Goal: Information Seeking & Learning: Learn about a topic

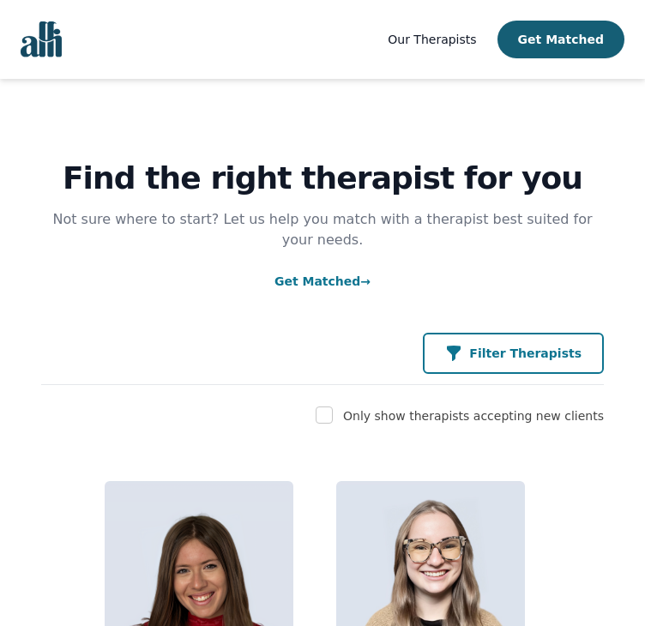
click at [503, 345] on p "Filter Therapists" at bounding box center [525, 353] width 112 height 17
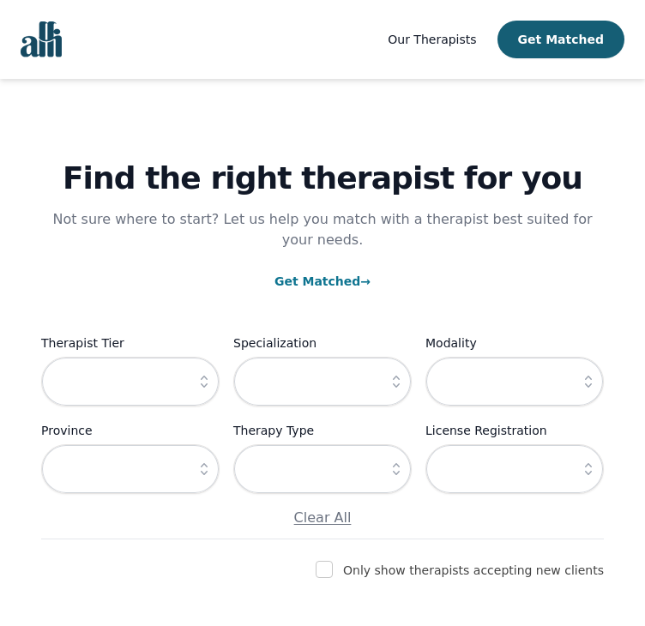
click at [194, 370] on button "button" at bounding box center [204, 382] width 31 height 50
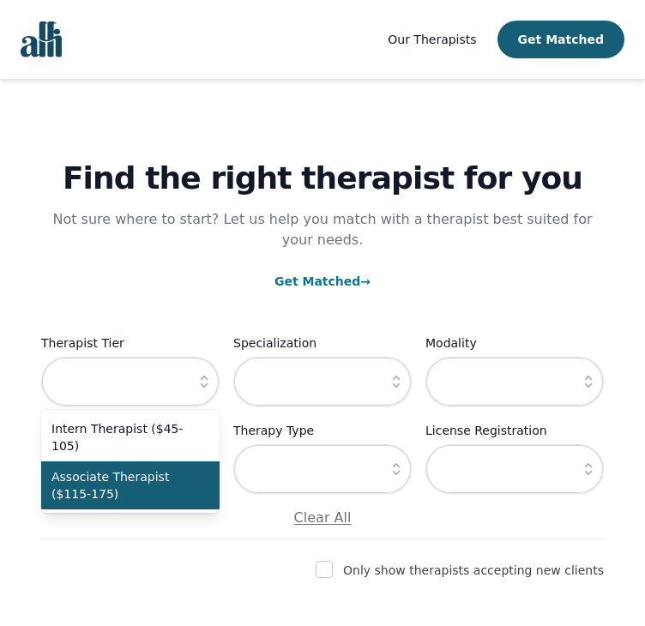
click at [172, 468] on span "Associate Therapist ($115-175)" at bounding box center [119, 485] width 137 height 34
type input "Associate Therapist ($115-175)"
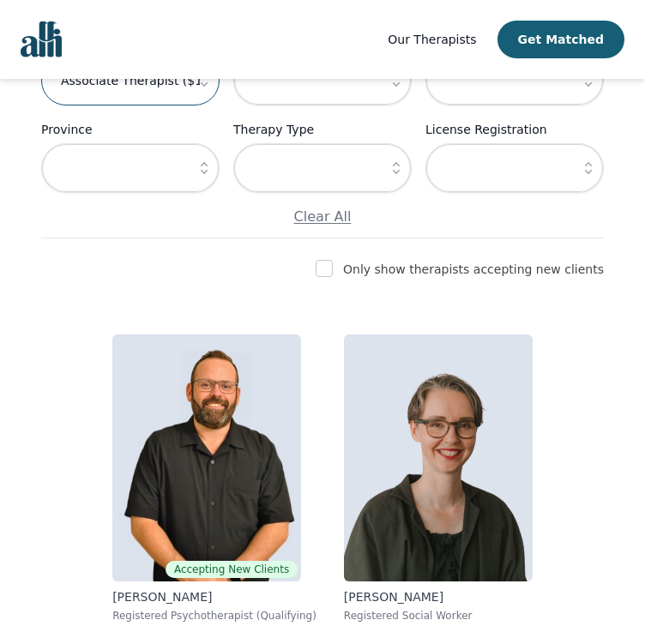
scroll to position [316, 0]
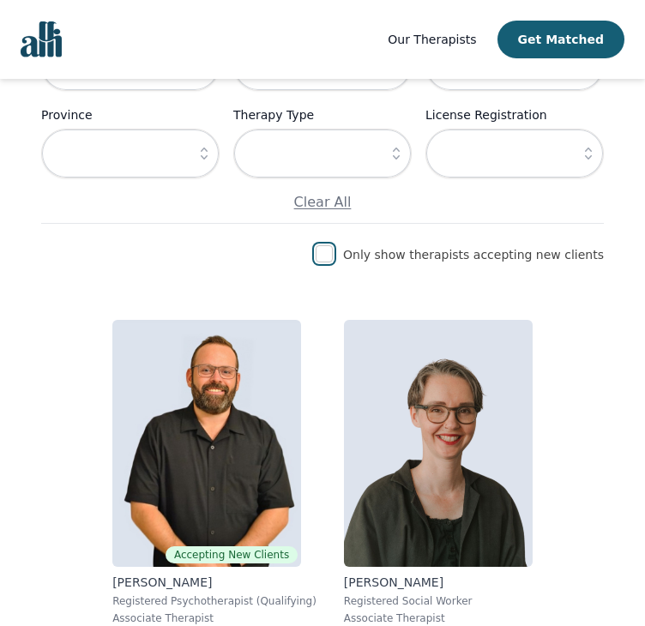
click at [333, 245] on input "checkbox" at bounding box center [324, 253] width 17 height 17
checkbox input "true"
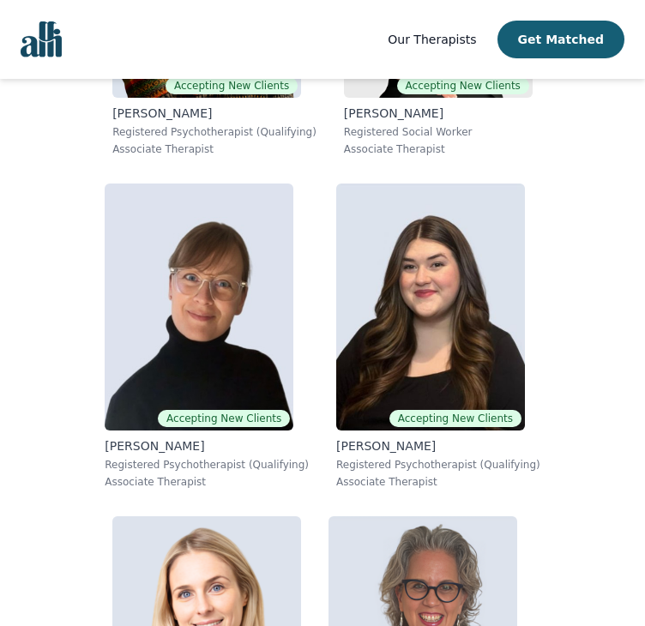
scroll to position [1169, 0]
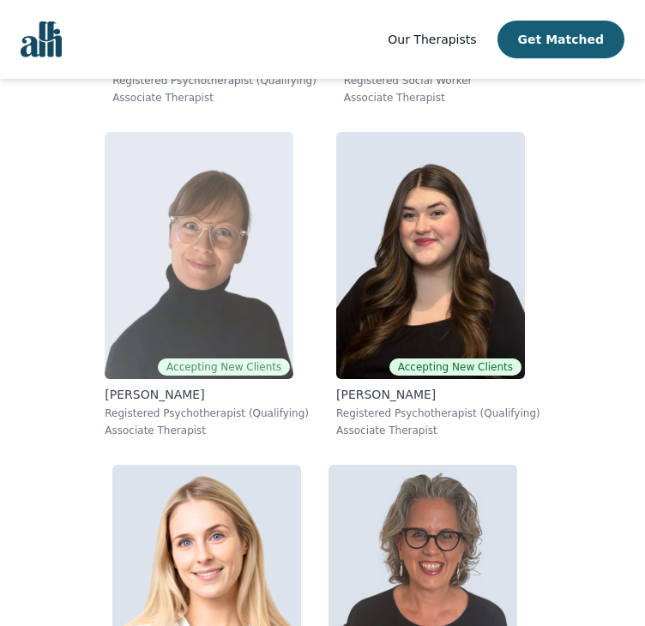
click at [224, 306] on img at bounding box center [199, 255] width 189 height 247
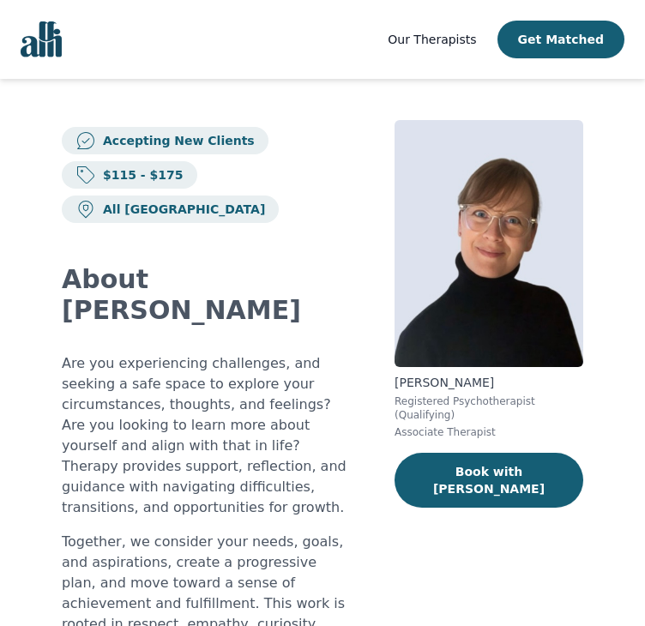
scroll to position [396, 0]
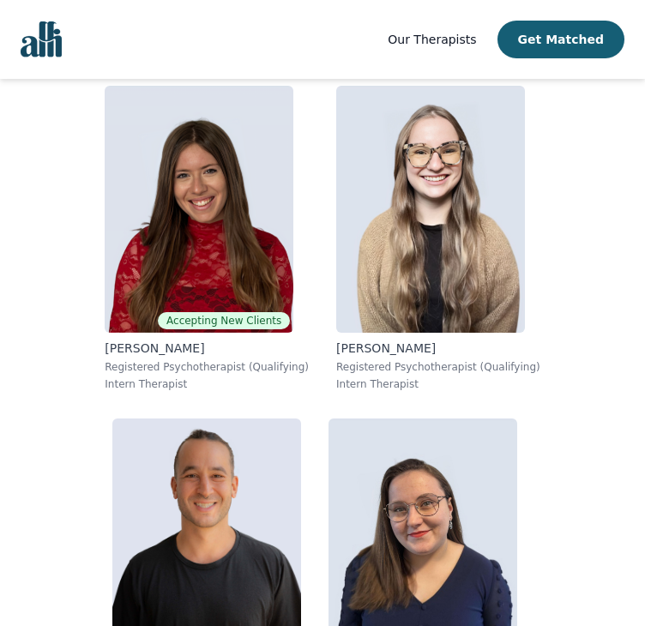
click at [471, 34] on span "Our Therapists" at bounding box center [432, 40] width 88 height 14
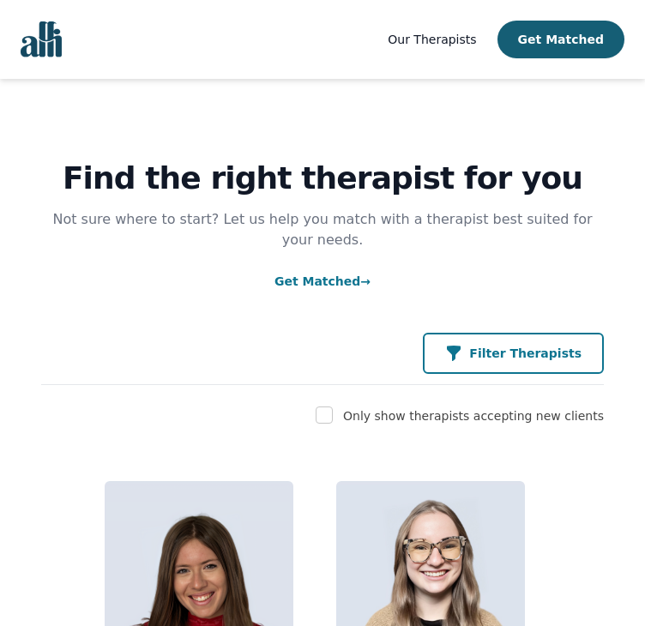
click at [533, 345] on p "Filter Therapists" at bounding box center [525, 353] width 112 height 17
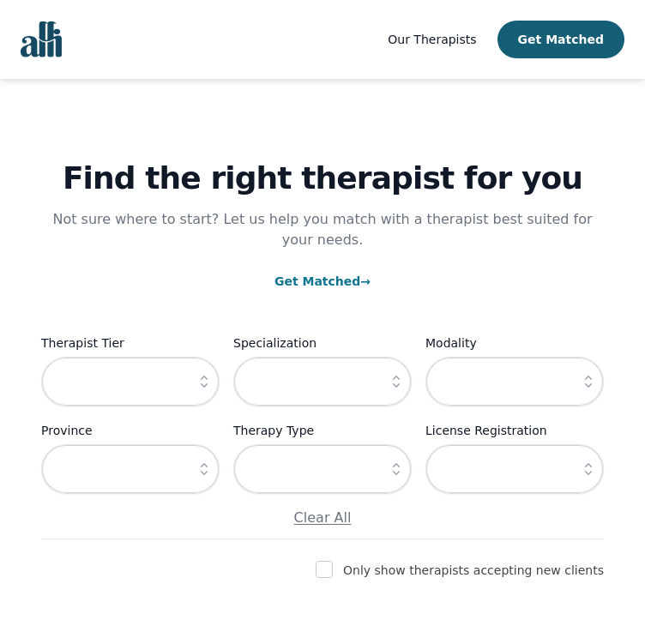
click at [202, 373] on icon "button" at bounding box center [204, 381] width 17 height 17
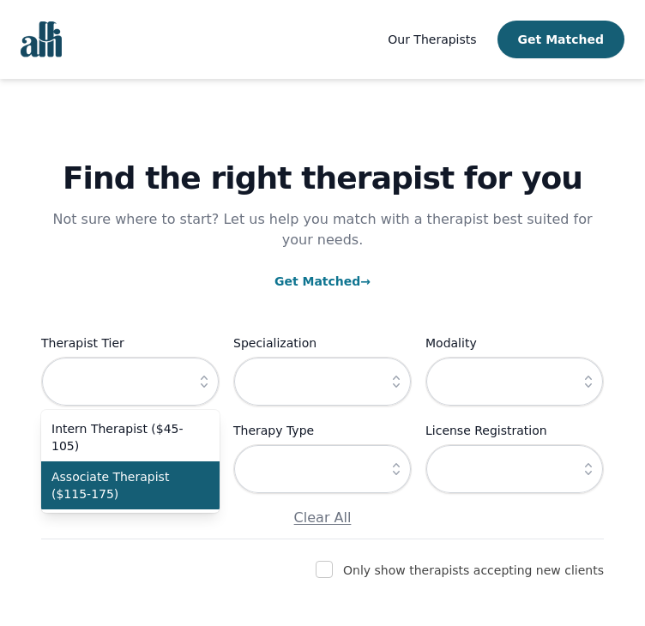
click at [167, 468] on span "Associate Therapist ($115-175)" at bounding box center [119, 485] width 137 height 34
type input "Associate Therapist ($115-175)"
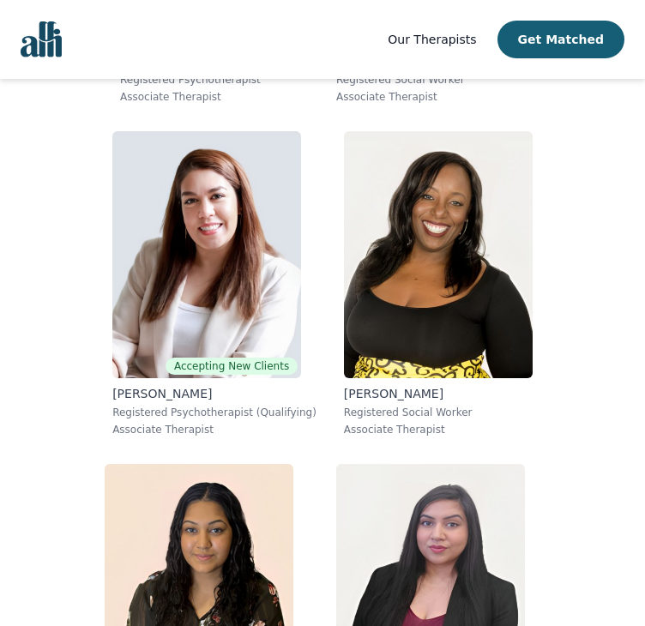
scroll to position [1495, 0]
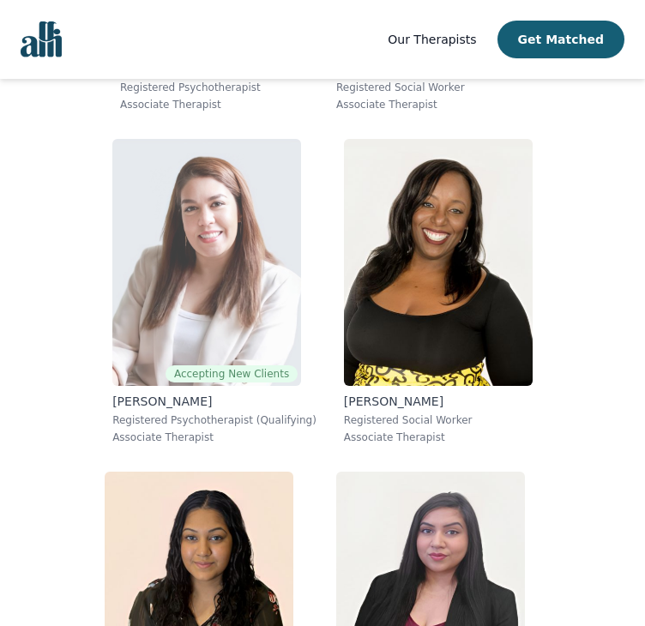
click at [190, 314] on img at bounding box center [206, 262] width 189 height 247
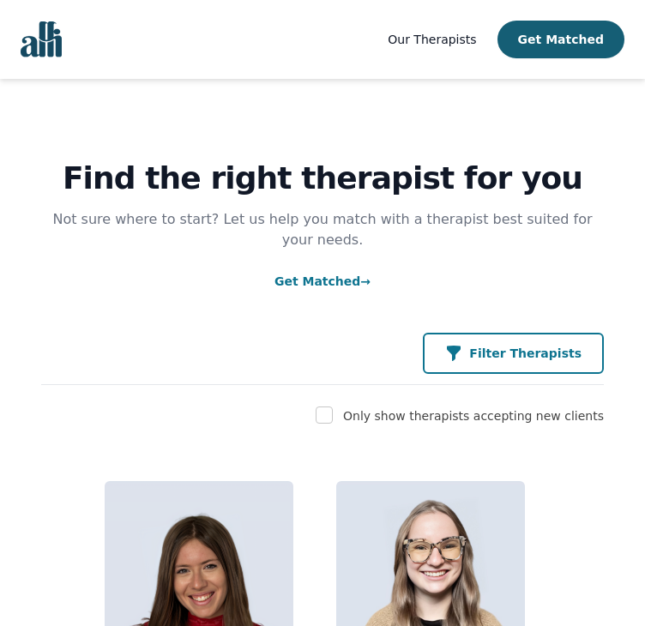
click at [510, 345] on p "Filter Therapists" at bounding box center [525, 353] width 112 height 17
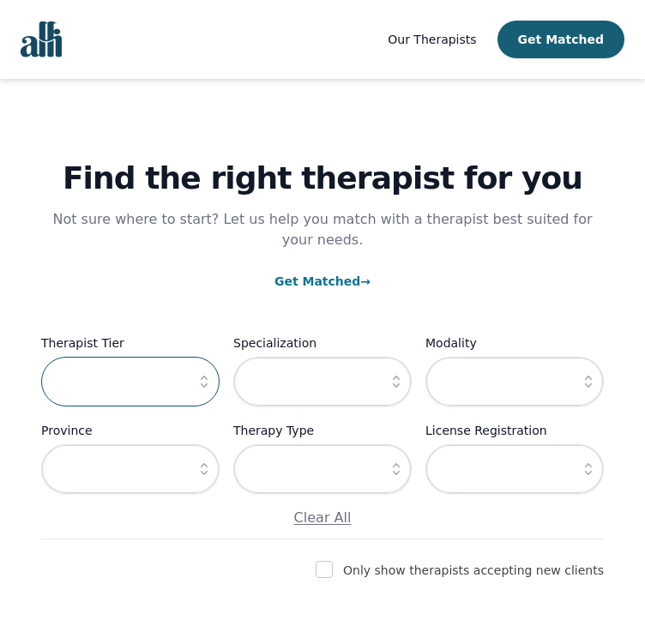
drag, startPoint x: 145, startPoint y: 365, endPoint x: 212, endPoint y: 362, distance: 67.0
click at [212, 362] on div at bounding box center [130, 382] width 178 height 50
click at [212, 373] on icon "button" at bounding box center [204, 381] width 17 height 17
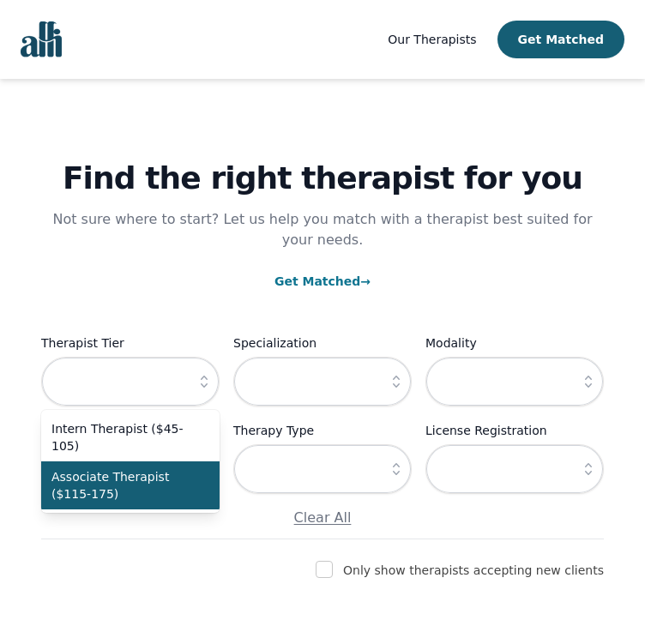
click at [138, 469] on span "Associate Therapist ($115-175)" at bounding box center [119, 485] width 137 height 34
type input "Associate Therapist ($115-175)"
